Goal: Information Seeking & Learning: Learn about a topic

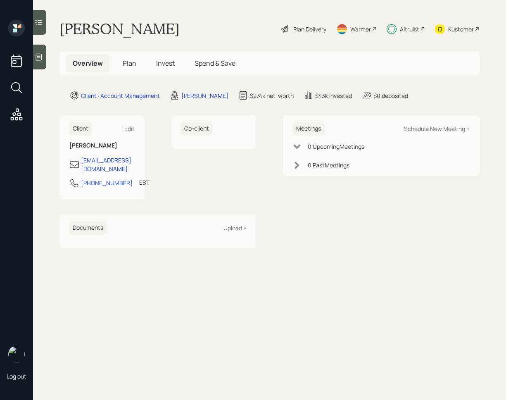
click at [172, 69] on h5 "Invest" at bounding box center [166, 64] width 32 height 18
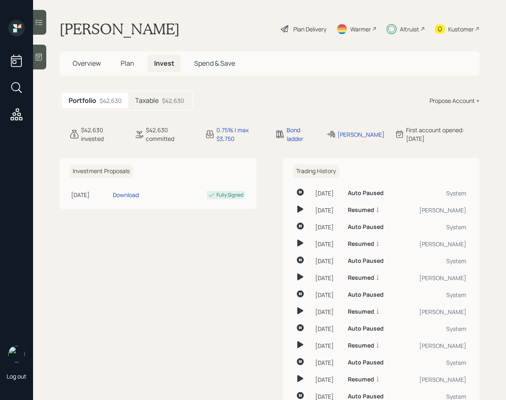
click at [162, 100] on div "$42,630" at bounding box center [173, 100] width 22 height 9
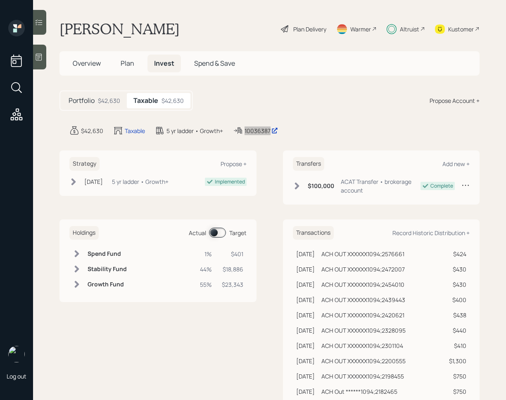
drag, startPoint x: 265, startPoint y: 131, endPoint x: 215, endPoint y: 4, distance: 136.4
click at [0, 0] on div "Log out Steven Roussos Plan Delivery Warmer Altruist Kustomer Overview Plan Inv…" at bounding box center [253, 200] width 506 height 400
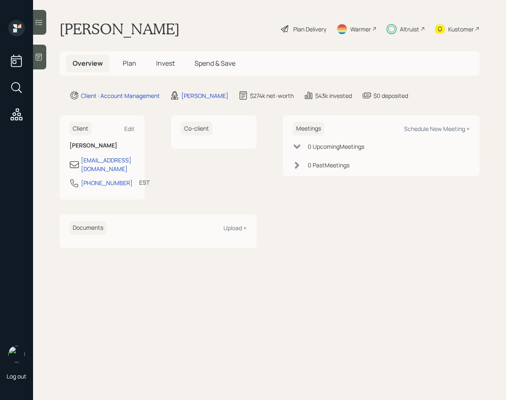
click at [161, 57] on h5 "Invest" at bounding box center [166, 64] width 32 height 18
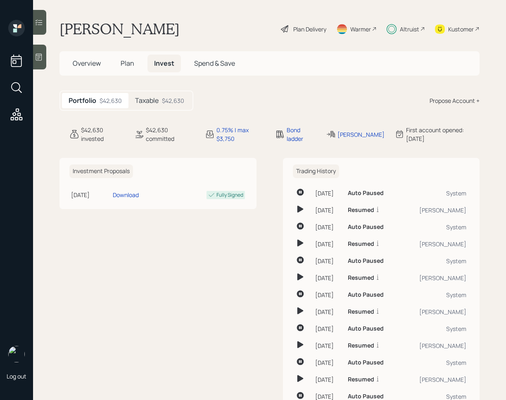
click at [173, 105] on div "Taxable $42,630" at bounding box center [160, 100] width 62 height 15
